Goal: Task Accomplishment & Management: Complete application form

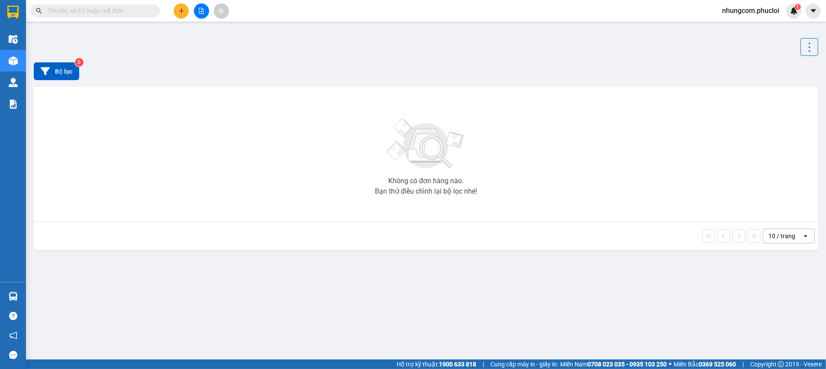
click at [139, 15] on input "text" at bounding box center [99, 11] width 102 height 10
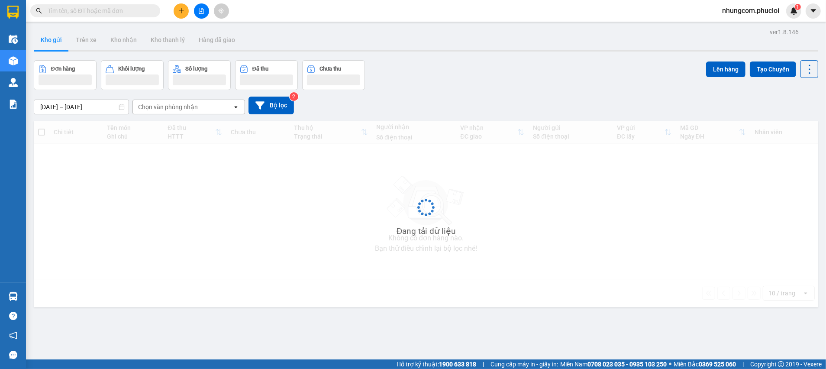
click at [139, 13] on input "text" at bounding box center [99, 11] width 102 height 10
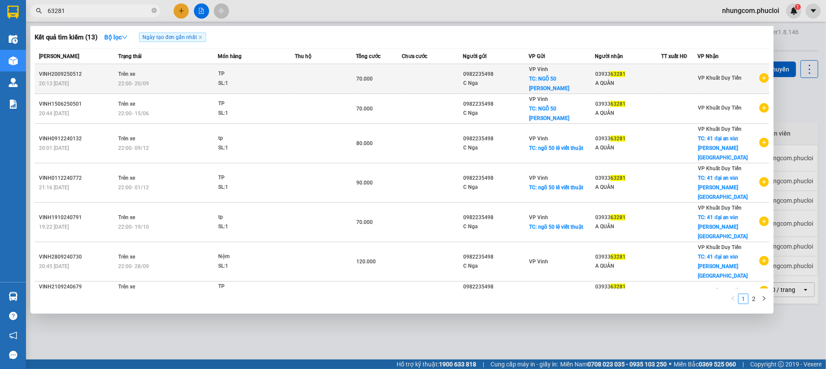
type input "63281"
click at [423, 78] on td at bounding box center [432, 79] width 61 height 30
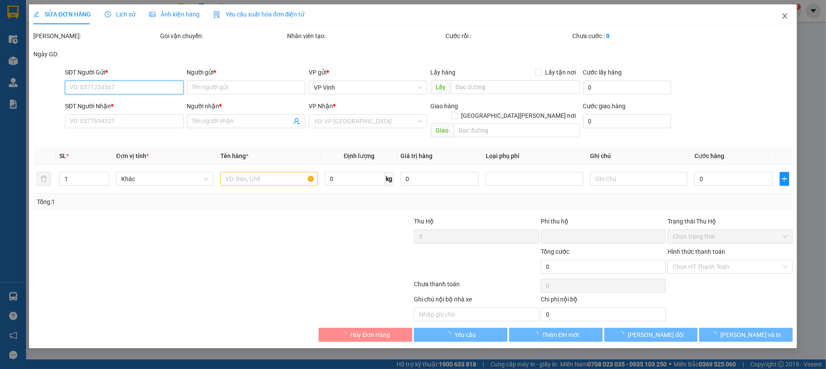
type input "0982235498"
type input "C Nga"
checkbox input "true"
type input "NGÕ 50 Lê Viết Thuật"
type input "20.000"
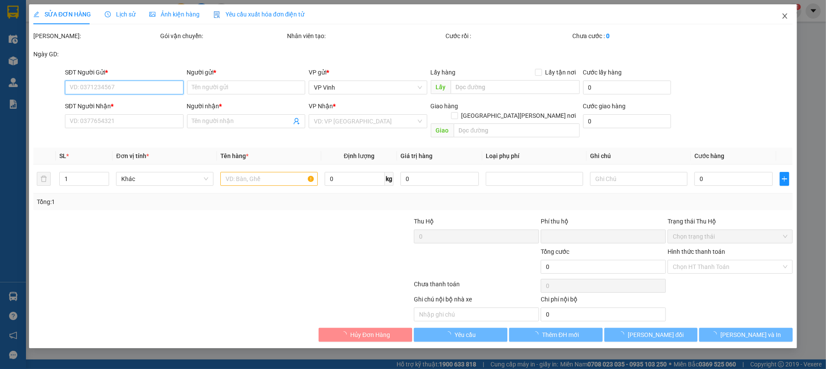
type input "0393363281"
type input "A QUÂN"
type input "0"
type input "70.000"
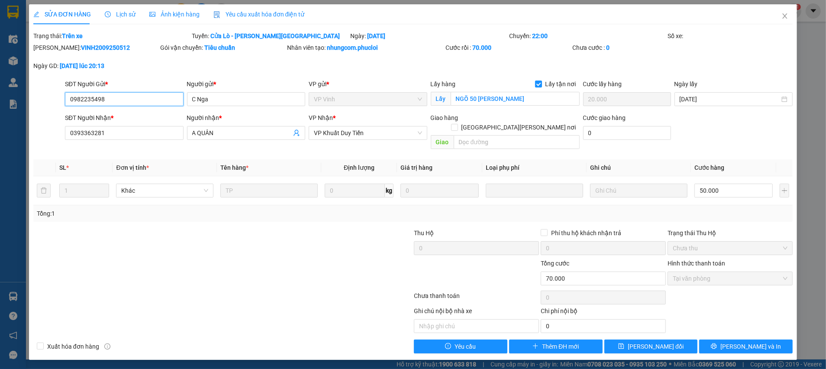
click at [136, 99] on input "0982235498" at bounding box center [124, 99] width 119 height 14
click at [546, 342] on button "Thêm ĐH mới" at bounding box center [556, 346] width 94 height 14
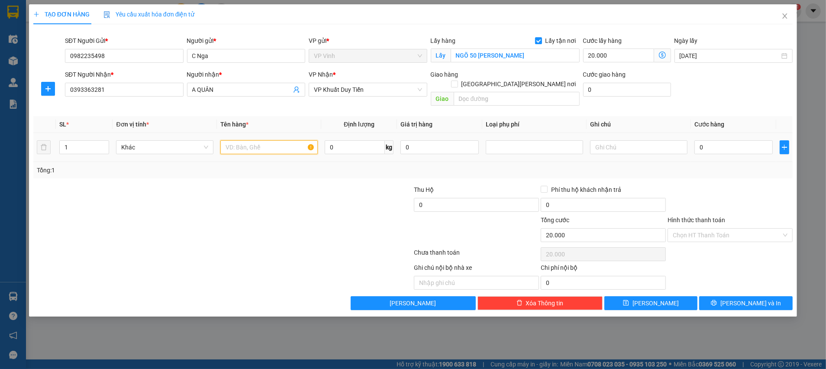
click at [265, 140] on input "text" at bounding box center [268, 147] width 97 height 14
type input "TP"
click at [762, 140] on input "0" at bounding box center [733, 147] width 78 height 14
type input "3"
type input "20.003"
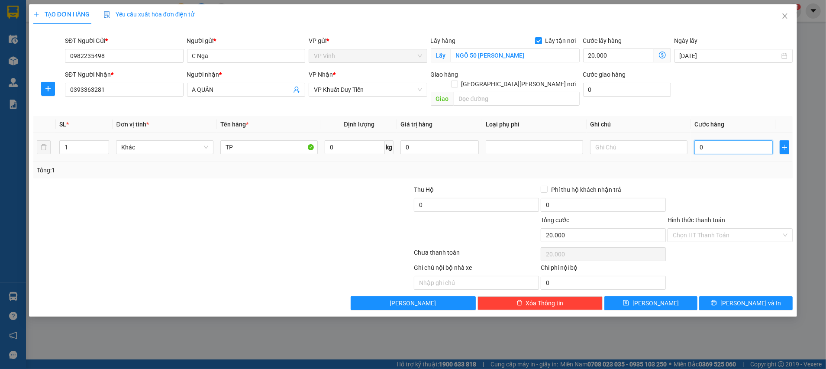
type input "20.003"
type input "30"
type input "20.030"
type input "30.000"
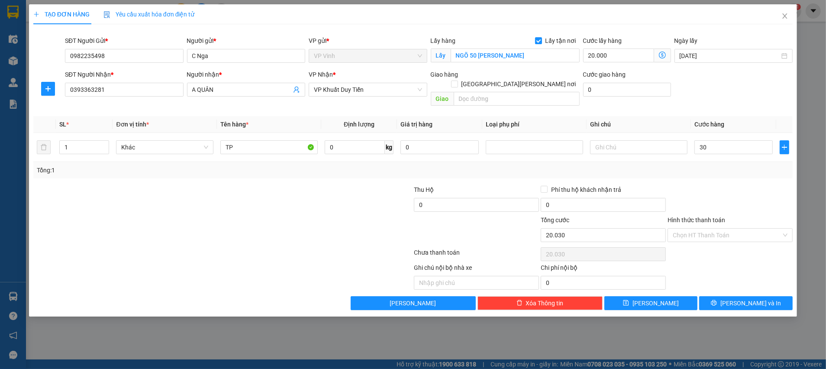
type input "50.000"
click at [740, 246] on div "Chọn HT Thanh Toán" at bounding box center [730, 253] width 127 height 17
click at [716, 229] on input "Hình thức thanh toán" at bounding box center [727, 235] width 109 height 13
click at [710, 248] on div "Tại văn phòng" at bounding box center [730, 243] width 125 height 14
type input "0"
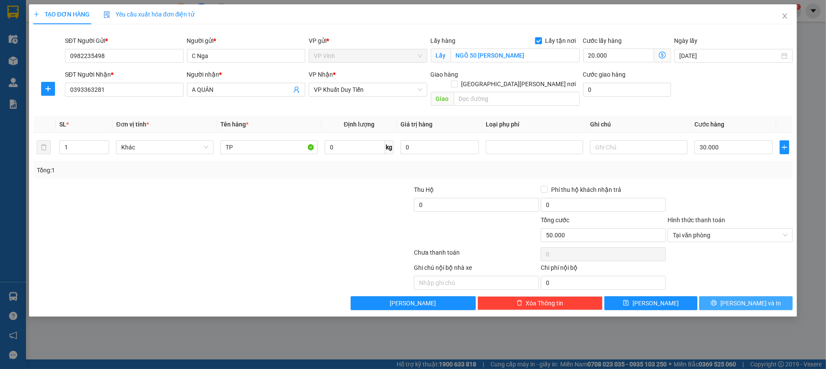
click at [717, 300] on icon "printer" at bounding box center [714, 303] width 6 height 6
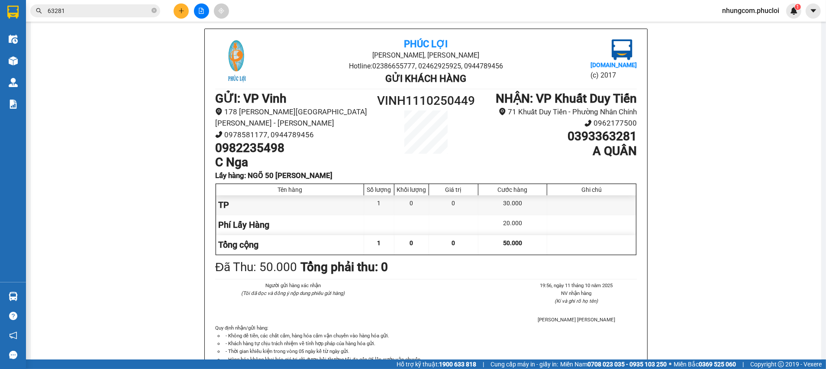
scroll to position [48, 0]
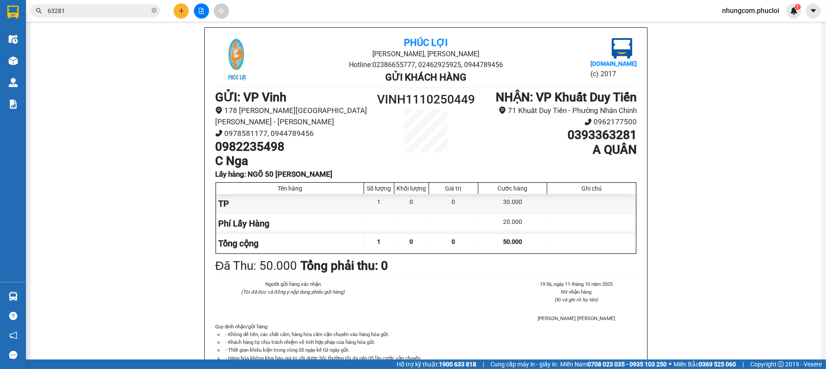
click at [725, 100] on div "Phúc Lợi Đường Nguyễn Huệ, Phường Nghi Hương Hotline: 02386655777, 02462925925,…" at bounding box center [426, 220] width 770 height 387
click at [712, 162] on div "Phúc Lợi Đường Nguyễn Huệ, Phường Nghi Hương Hotline: 02386655777, 02462925925,…" at bounding box center [426, 220] width 770 height 387
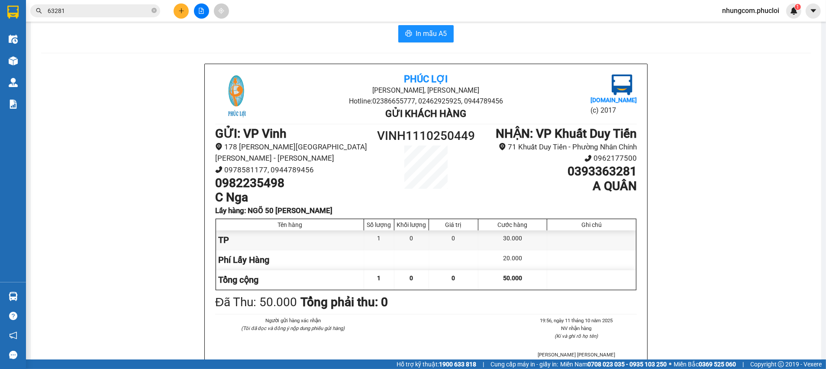
scroll to position [0, 0]
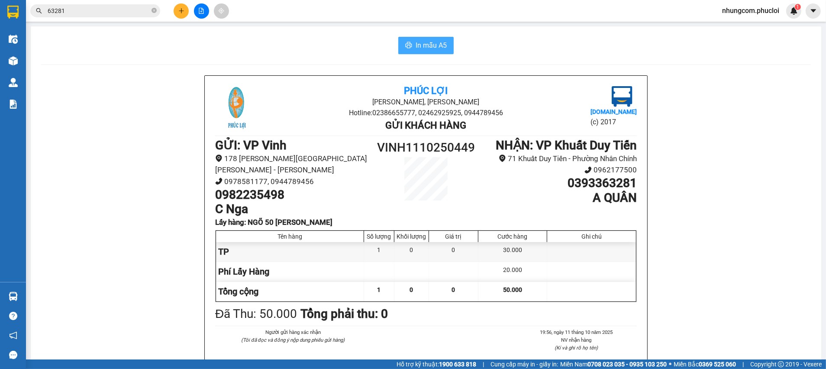
click at [423, 44] on span "In mẫu A5" at bounding box center [431, 45] width 31 height 11
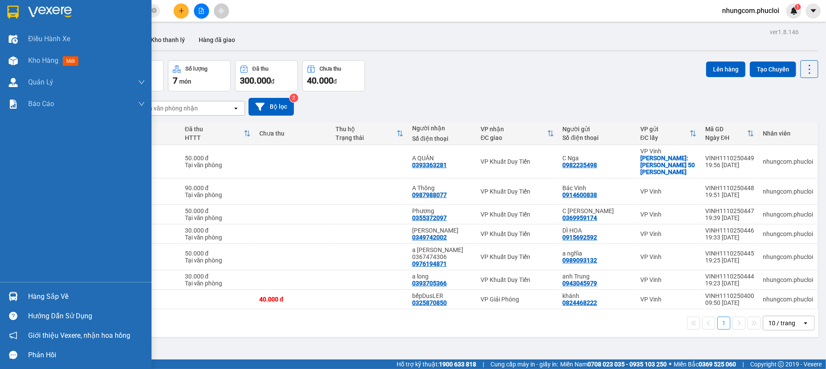
click at [36, 289] on div "Hàng sắp về" at bounding box center [76, 296] width 152 height 19
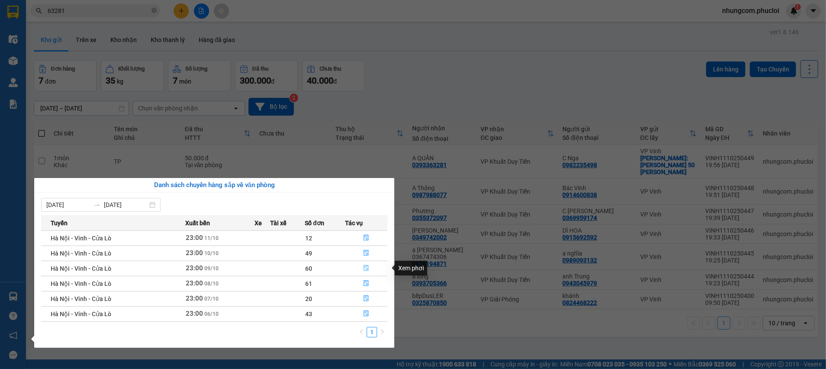
click at [366, 268] on icon "file-done" at bounding box center [366, 268] width 6 height 6
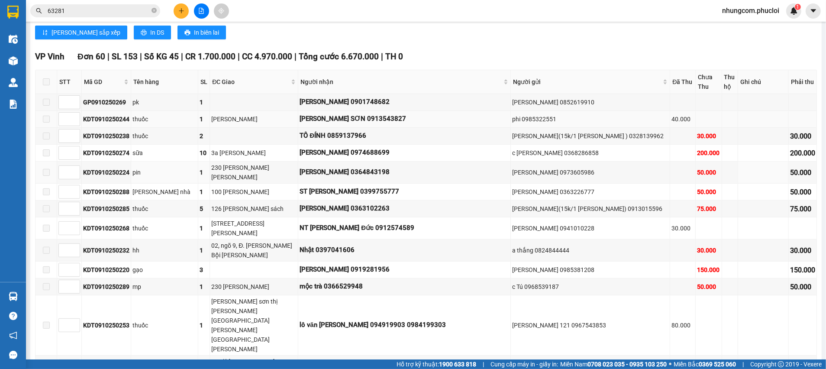
scroll to position [260, 0]
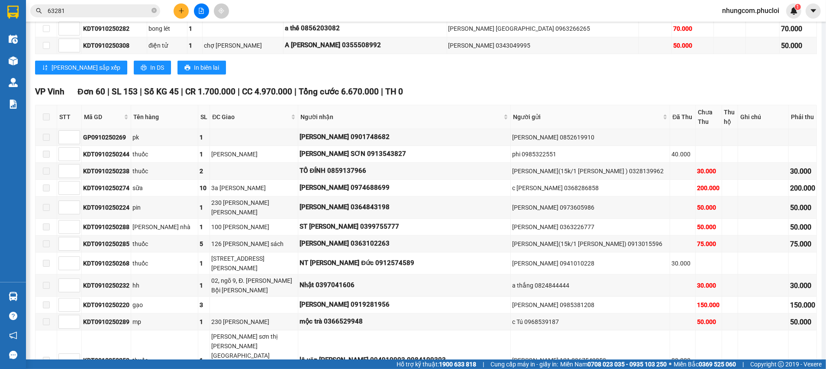
click at [269, 122] on div "ĐC Giao" at bounding box center [254, 117] width 84 height 10
click at [451, 71] on div "Lưu sắp xếp In DS In biên lai" at bounding box center [426, 68] width 782 height 14
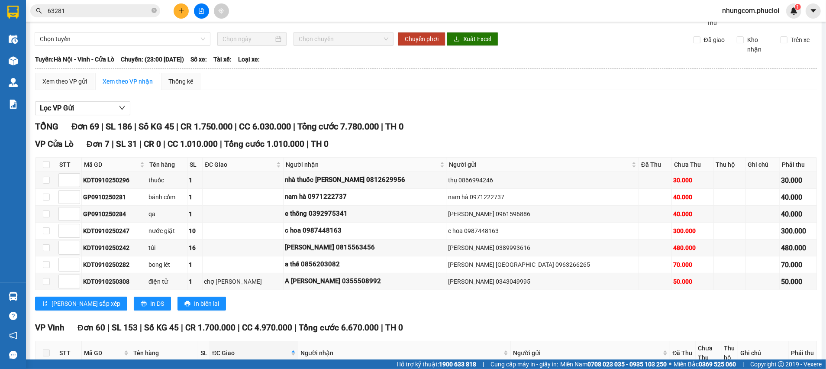
scroll to position [0, 0]
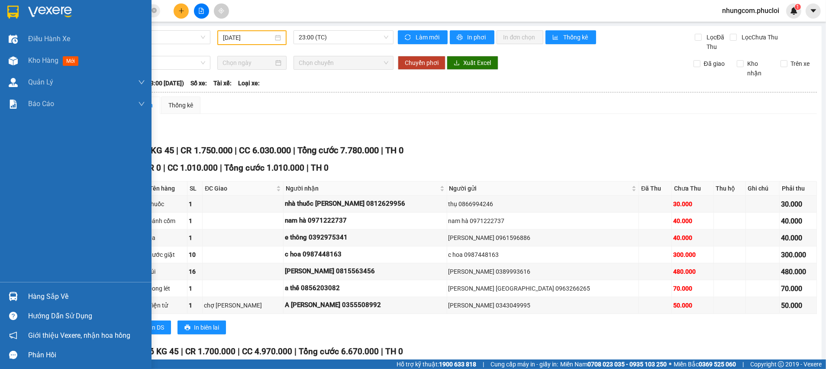
click at [16, 295] on img at bounding box center [13, 296] width 9 height 9
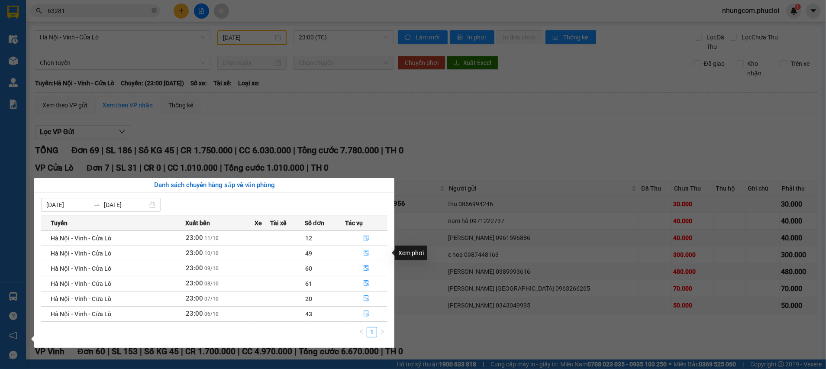
click at [368, 252] on icon "file-done" at bounding box center [366, 253] width 6 height 6
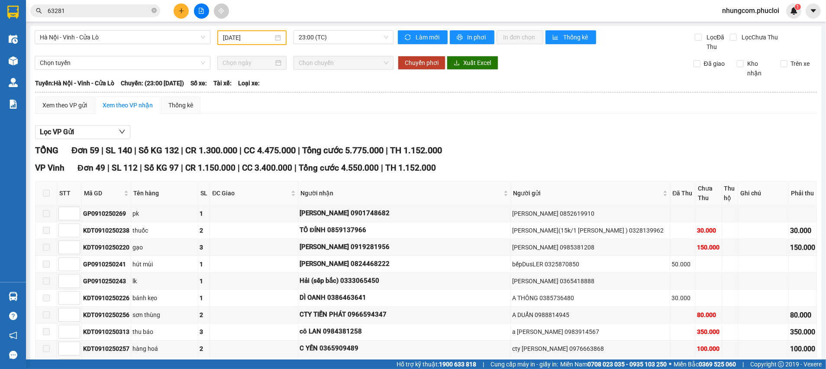
type input "[DATE]"
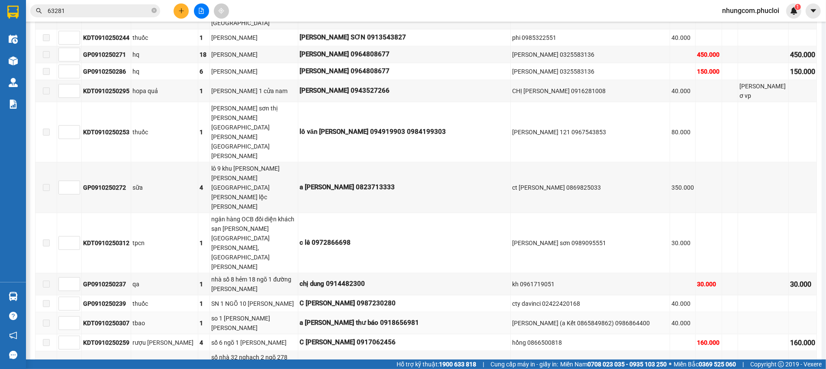
scroll to position [974, 0]
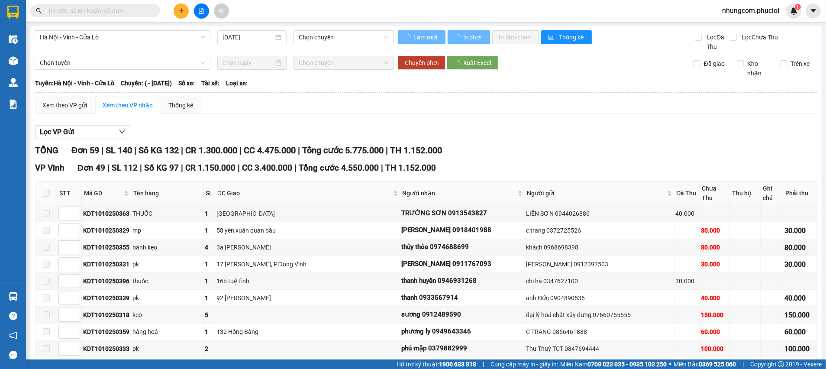
click at [273, 126] on div "Lọc VP Gửi" at bounding box center [426, 132] width 782 height 14
click at [265, 188] on span "ĐC Giao" at bounding box center [304, 193] width 174 height 10
click at [274, 188] on span "ĐC Giao" at bounding box center [304, 193] width 174 height 10
click at [320, 102] on div "Xem theo VP gửi Xem theo VP nhận Thống kê" at bounding box center [426, 105] width 782 height 17
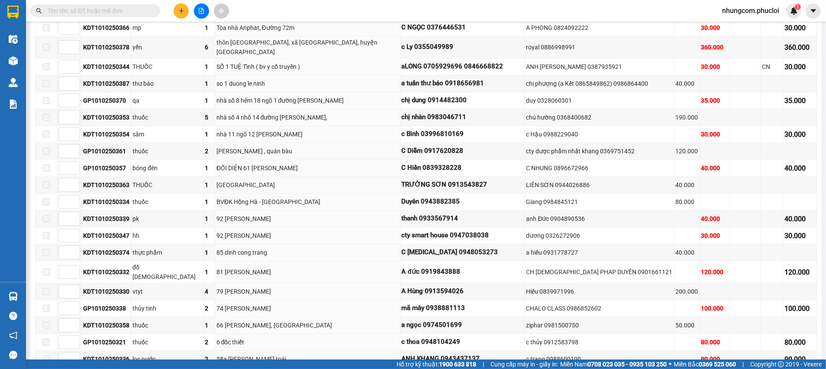
scroll to position [130, 0]
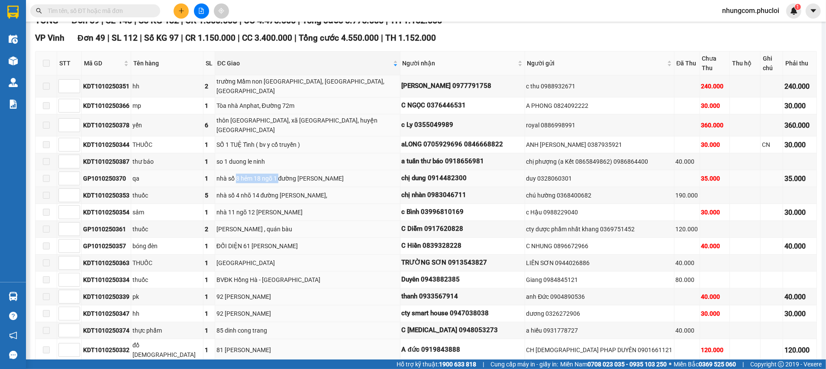
drag, startPoint x: 236, startPoint y: 154, endPoint x: 275, endPoint y: 162, distance: 40.8
click at [280, 174] on div "nhà số 8 hẻm 18 ngõ 1 đường trần nguyên hãn" at bounding box center [307, 179] width 182 height 10
drag, startPoint x: 250, startPoint y: 193, endPoint x: 288, endPoint y: 210, distance: 42.2
click at [274, 241] on div "ĐỐI DIỆN 61 Nguyễn Cảnh Hoan" at bounding box center [307, 246] width 182 height 10
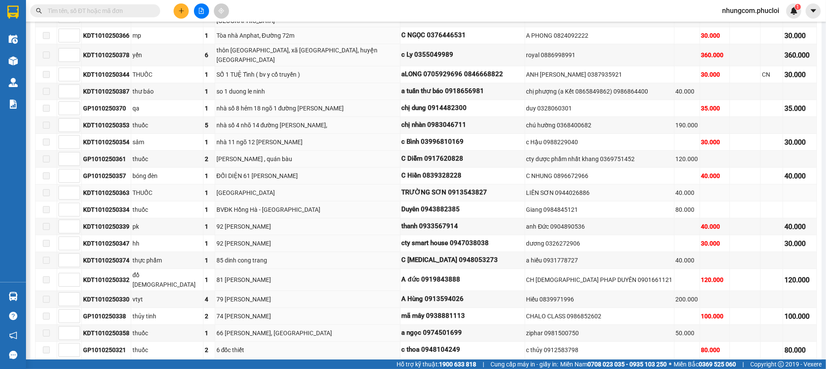
scroll to position [260, 0]
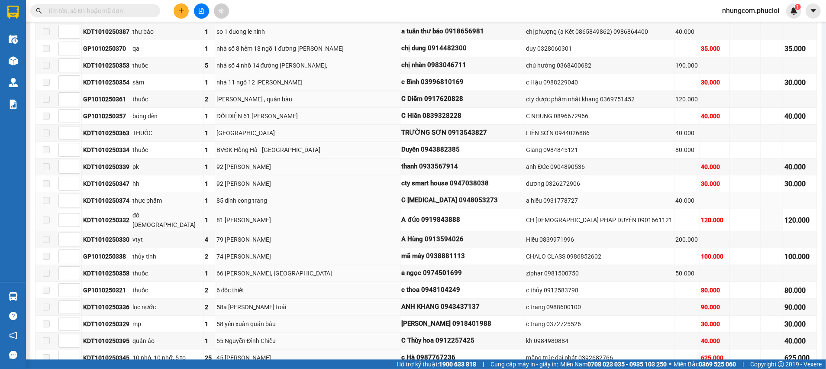
click at [252, 192] on td "85 dinh cong trang" at bounding box center [307, 200] width 185 height 17
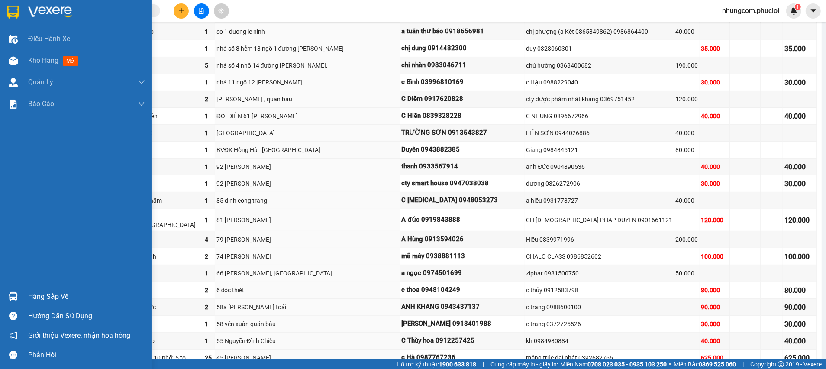
click at [16, 293] on img at bounding box center [13, 296] width 9 height 9
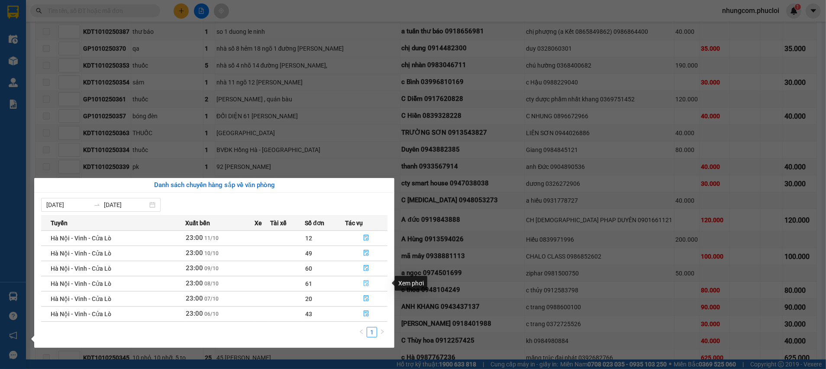
click at [365, 282] on icon "file-done" at bounding box center [366, 283] width 6 height 6
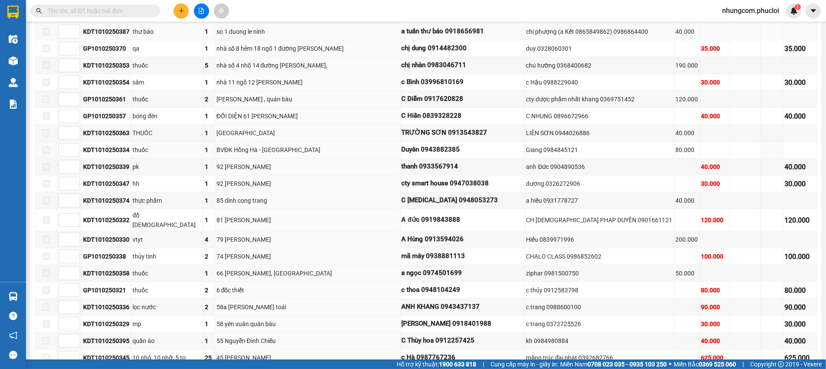
type input "[DATE]"
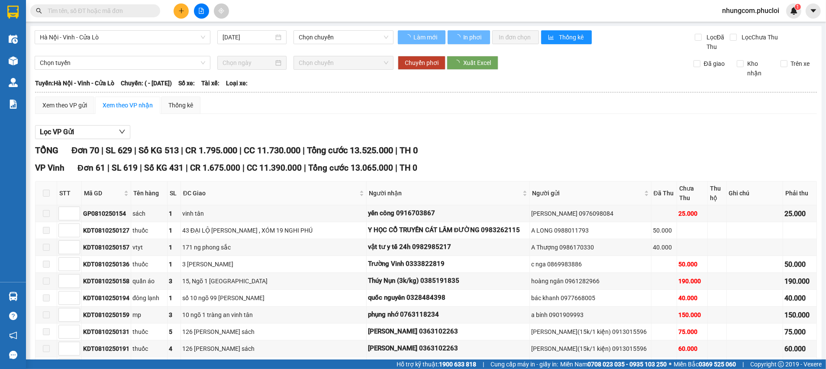
type input "[DATE]"
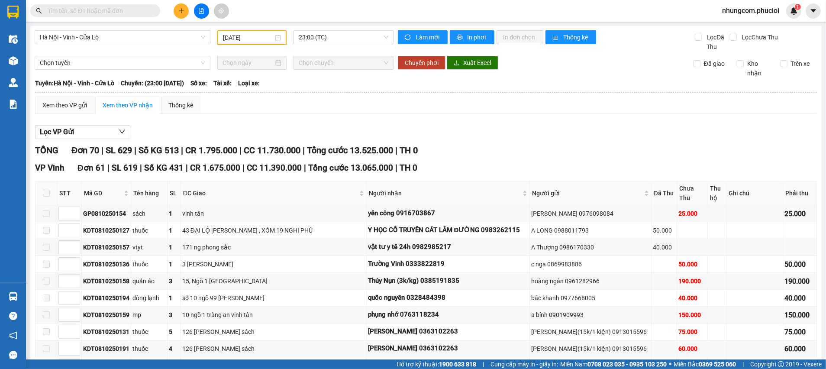
click at [331, 100] on div "Xem theo VP gửi Xem theo VP nhận Thống kê" at bounding box center [426, 105] width 782 height 17
click at [568, 100] on div "Xem theo VP gửi Xem theo VP nhận Thống kê" at bounding box center [426, 105] width 782 height 17
click at [108, 17] on div "Kết quả tìm kiếm ( 0 ) Bộ lọc Ngày tạo đơn gần nhất No Data" at bounding box center [84, 10] width 169 height 15
click at [107, 13] on input "text" at bounding box center [99, 11] width 102 height 10
paste input "0903200791"
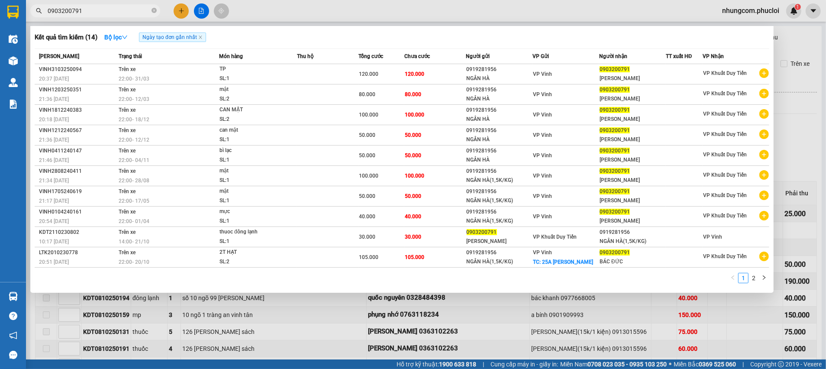
type input "0903200791"
click at [807, 111] on div at bounding box center [413, 184] width 826 height 369
click at [153, 12] on icon "close-circle" at bounding box center [154, 10] width 5 height 5
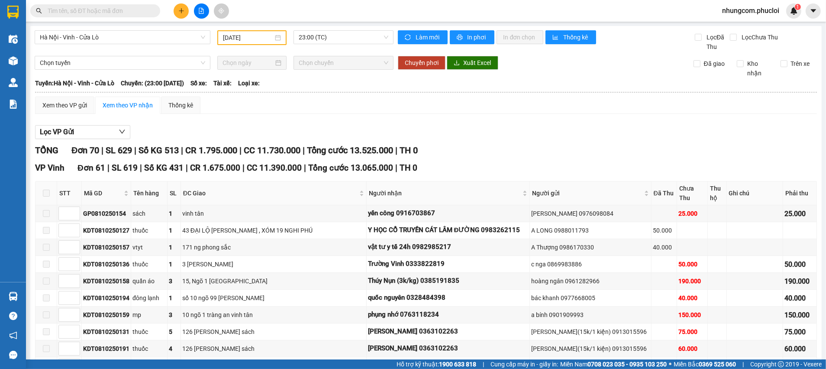
type input "8"
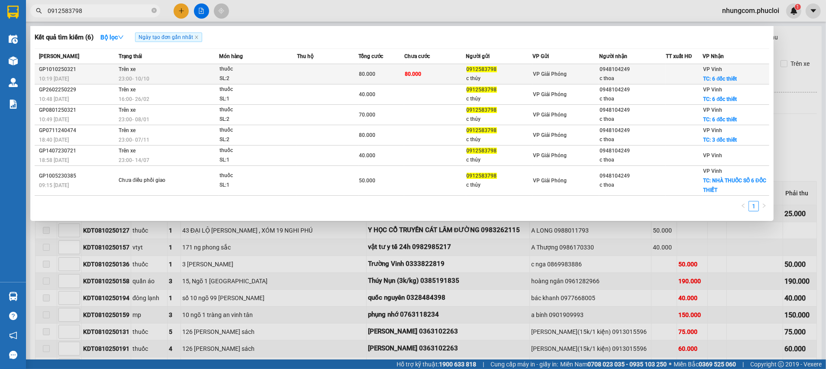
type input "0912583798"
click at [339, 79] on td at bounding box center [327, 74] width 61 height 20
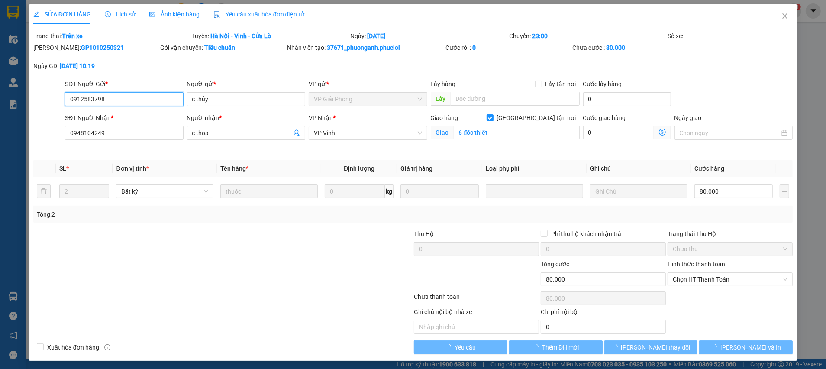
type input "0912583798"
type input "c thủy"
type input "0948104249"
type input "c thoa"
checkbox input "true"
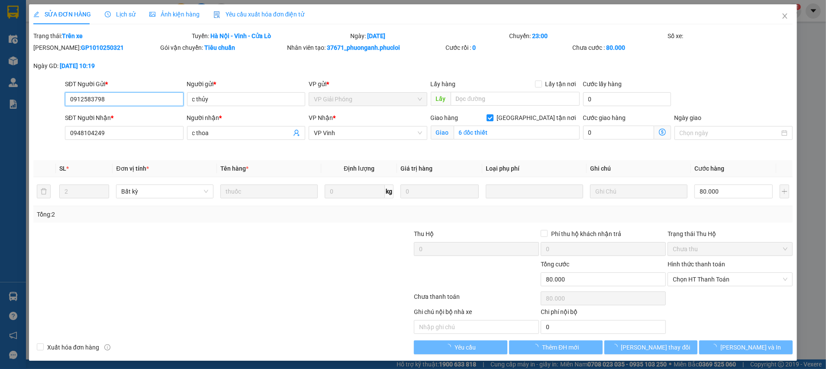
type input "6 đốc thiết"
type input "0"
type input "80.000"
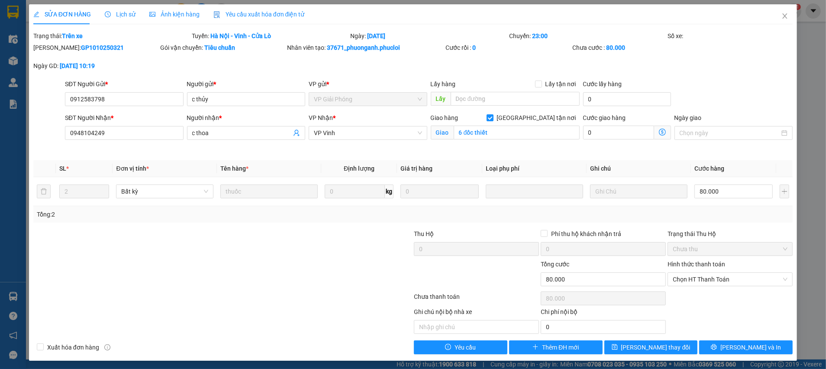
click at [95, 66] on b "[DATE] 10:19" at bounding box center [77, 65] width 35 height 7
click at [125, 66] on div "Ngày GD: [DATE] 10:19" at bounding box center [95, 66] width 125 height 10
drag, startPoint x: 125, startPoint y: 66, endPoint x: 104, endPoint y: 66, distance: 20.3
click at [106, 66] on div "Ngày GD: [DATE] 10:19" at bounding box center [95, 66] width 125 height 10
drag, startPoint x: 121, startPoint y: 67, endPoint x: 131, endPoint y: 71, distance: 10.9
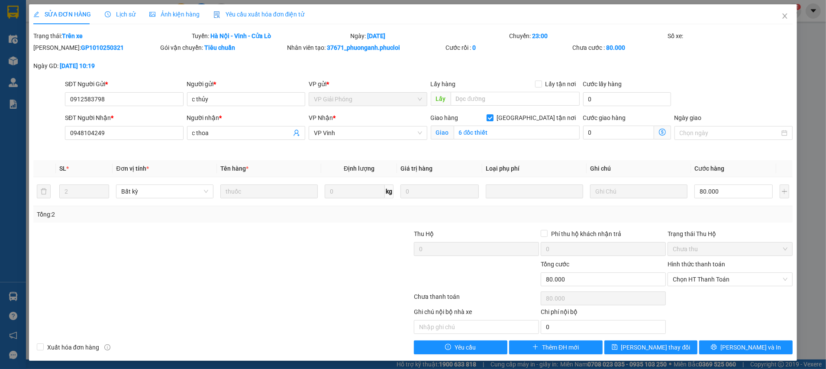
click at [122, 68] on div "Ngày GD: [DATE] 10:19" at bounding box center [95, 66] width 125 height 10
click at [115, 52] on div "[PERSON_NAME]: GP1010250321" at bounding box center [95, 52] width 127 height 18
drag, startPoint x: 132, startPoint y: 68, endPoint x: 108, endPoint y: 66, distance: 24.4
click at [109, 66] on div "Ngày GD: [DATE] 10:19" at bounding box center [95, 66] width 125 height 10
drag, startPoint x: 213, startPoint y: 94, endPoint x: 230, endPoint y: 93, distance: 17.4
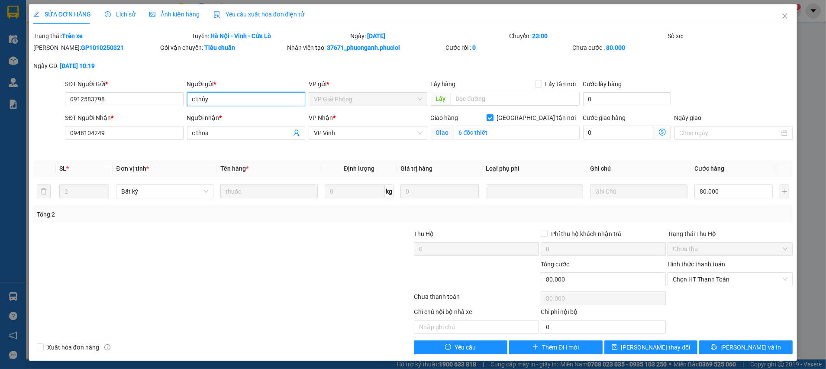
click at [215, 94] on input "c thủy" at bounding box center [246, 99] width 119 height 14
click at [717, 349] on span "printer" at bounding box center [714, 347] width 6 height 7
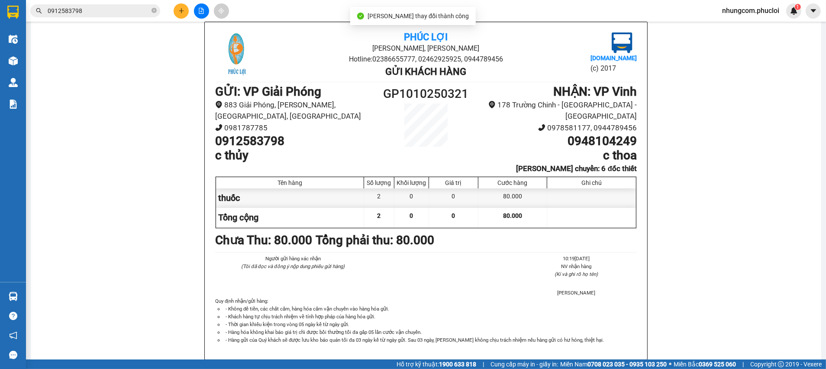
scroll to position [55, 0]
